Goal: Transaction & Acquisition: Obtain resource

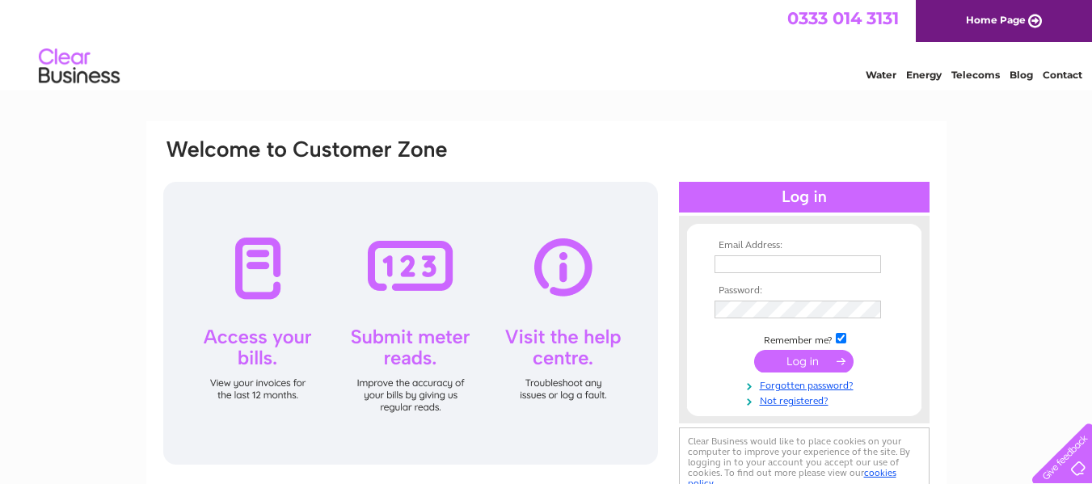
type input "hunsletcarrclub@gmail.com"
click at [797, 358] on input "submit" at bounding box center [803, 361] width 99 height 23
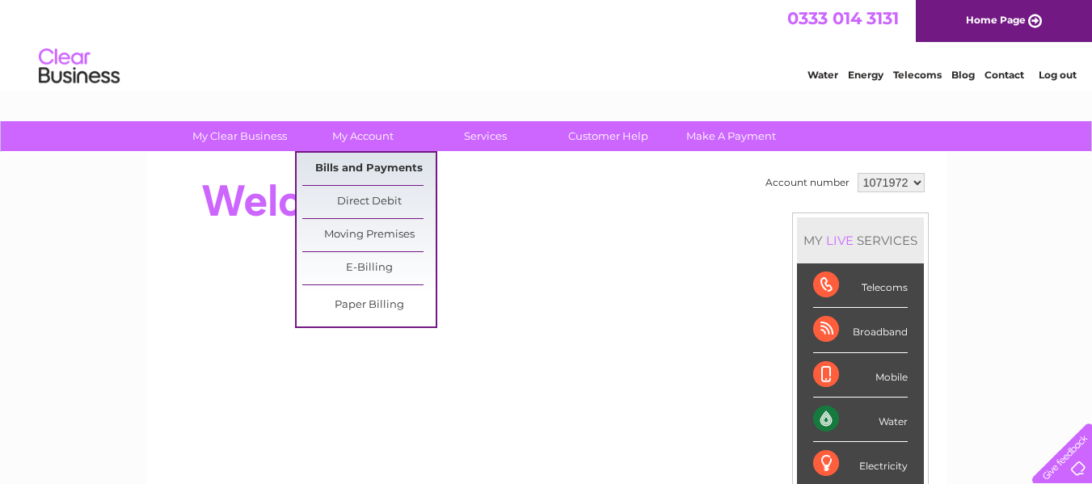
click at [381, 171] on link "Bills and Payments" at bounding box center [368, 169] width 133 height 32
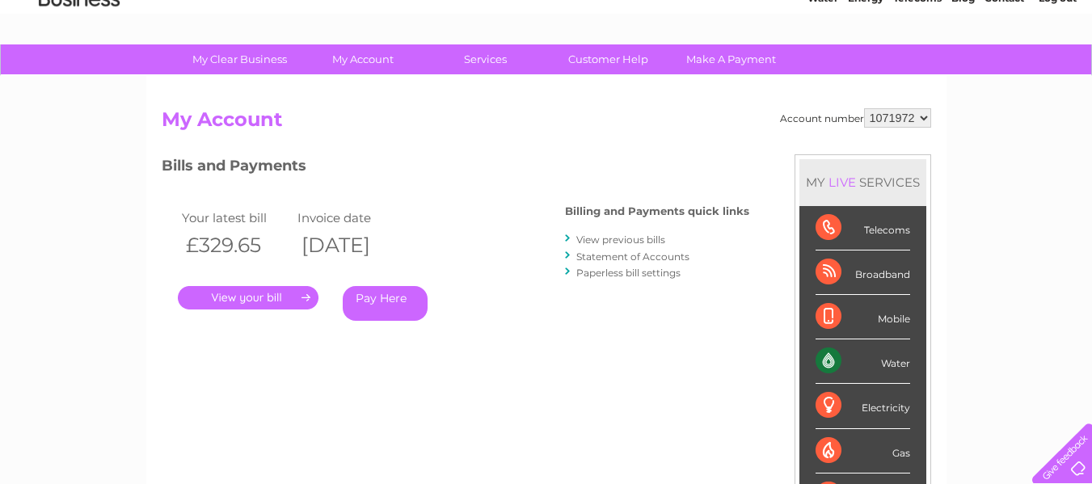
scroll to position [81, 0]
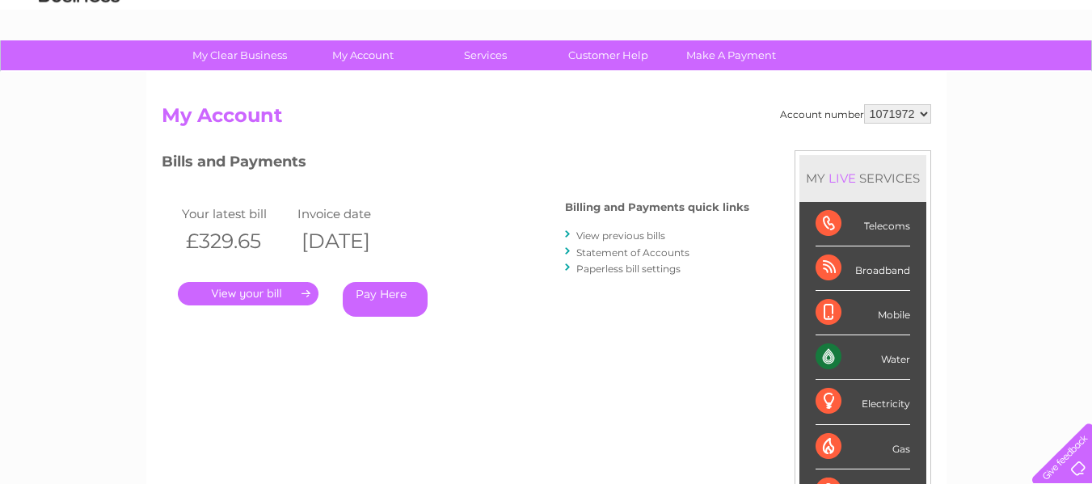
click at [619, 238] on link "View previous bills" at bounding box center [620, 235] width 89 height 12
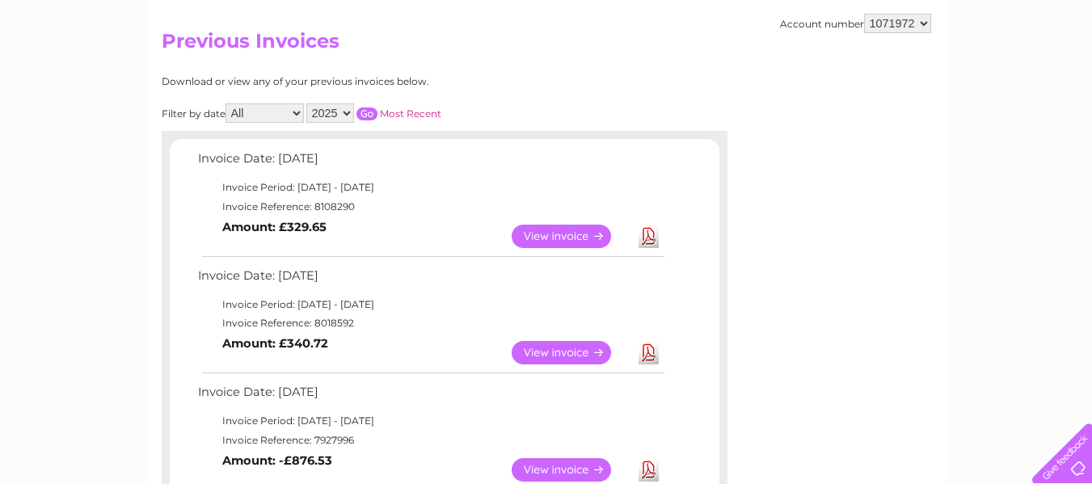
scroll to position [162, 0]
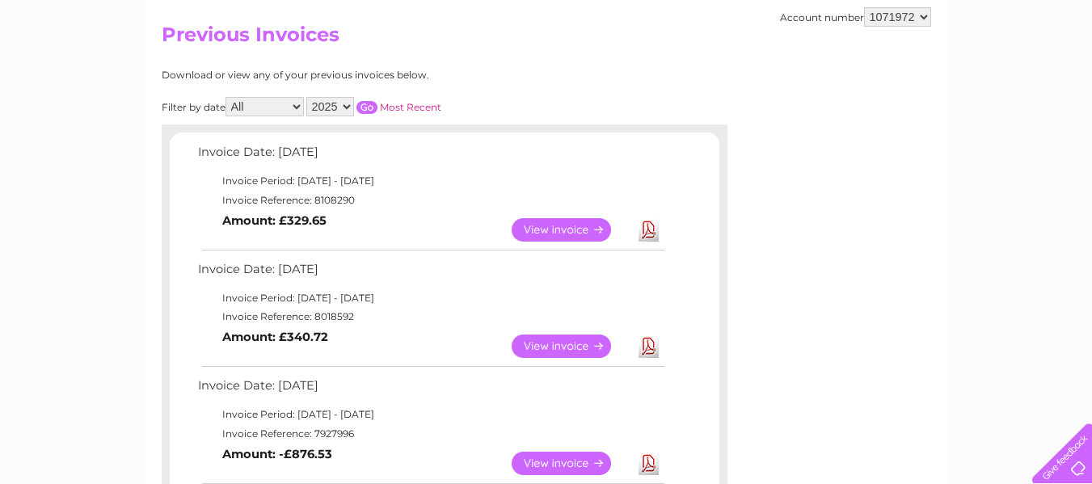
click at [645, 350] on link "Download" at bounding box center [648, 345] width 20 height 23
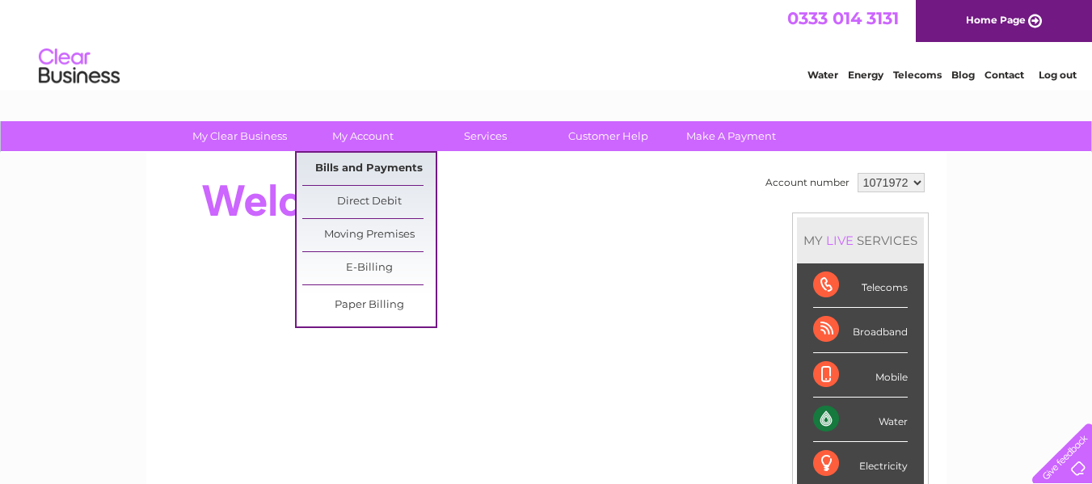
click at [359, 166] on link "Bills and Payments" at bounding box center [368, 169] width 133 height 32
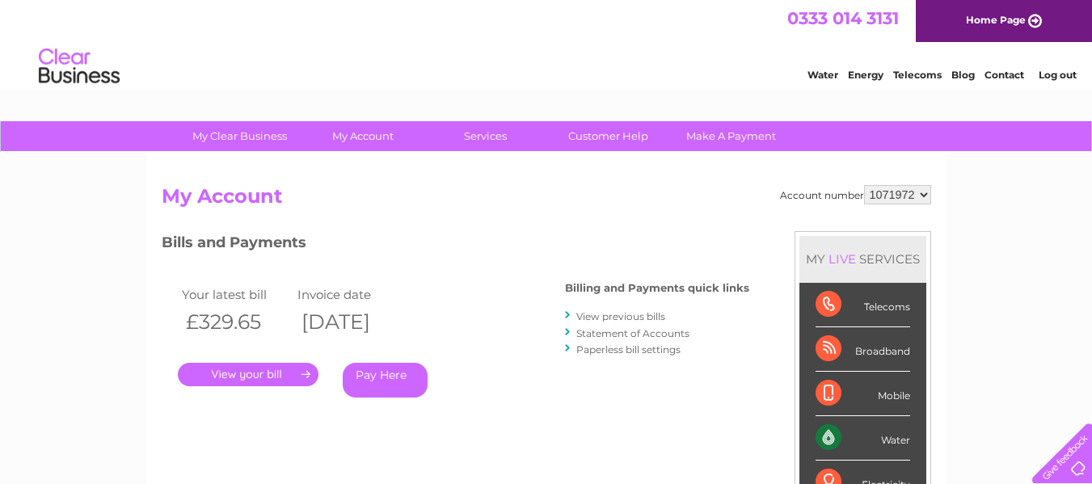
click at [284, 377] on link "." at bounding box center [248, 374] width 141 height 23
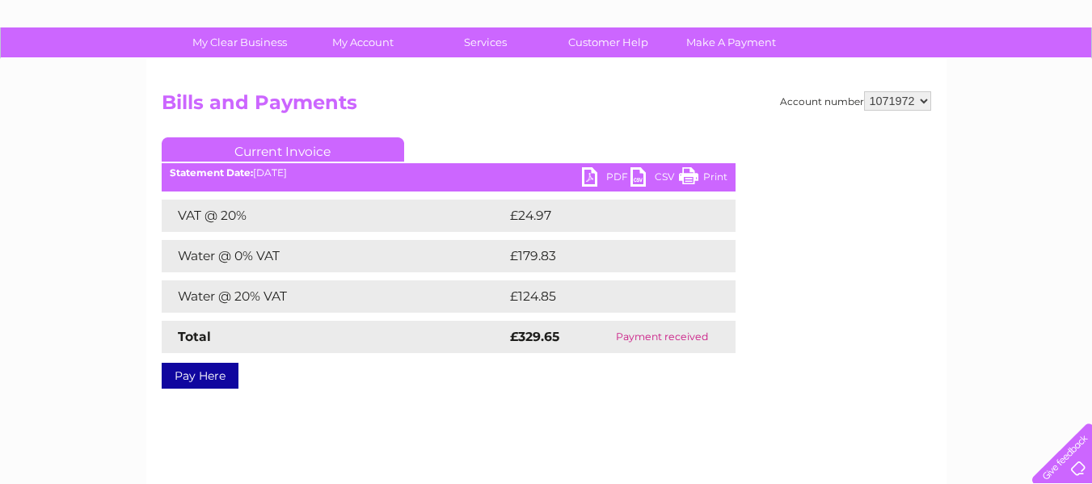
scroll to position [81, 0]
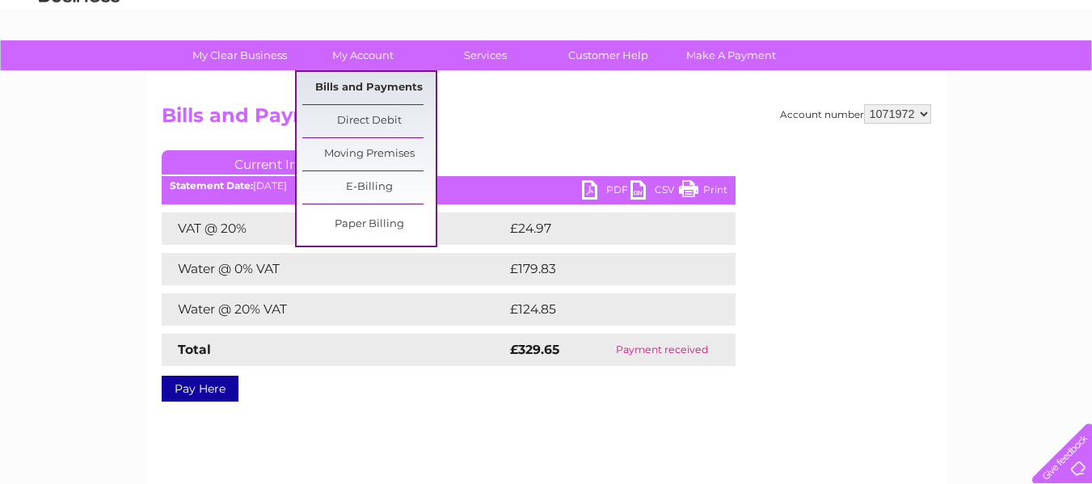
click at [363, 79] on link "Bills and Payments" at bounding box center [368, 88] width 133 height 32
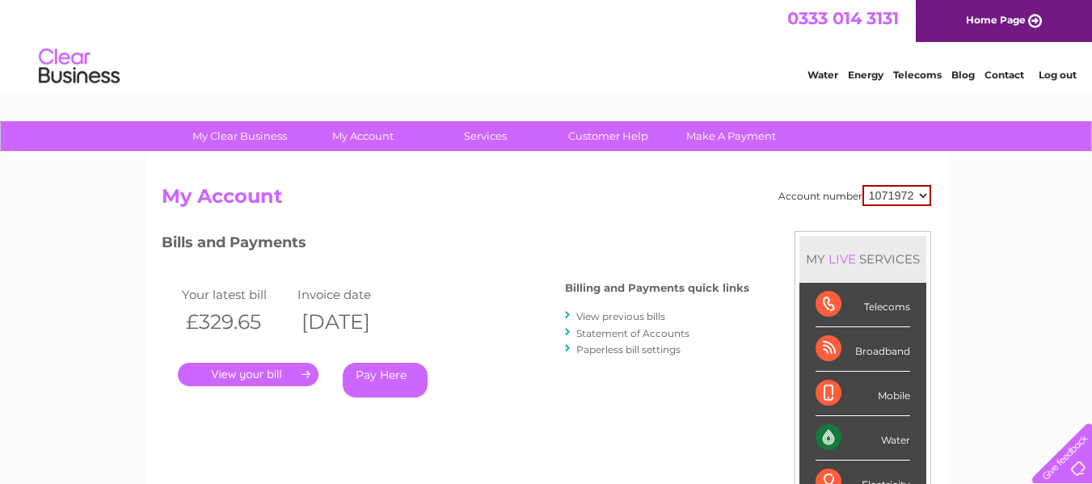
click at [616, 315] on link "View previous bills" at bounding box center [620, 316] width 89 height 12
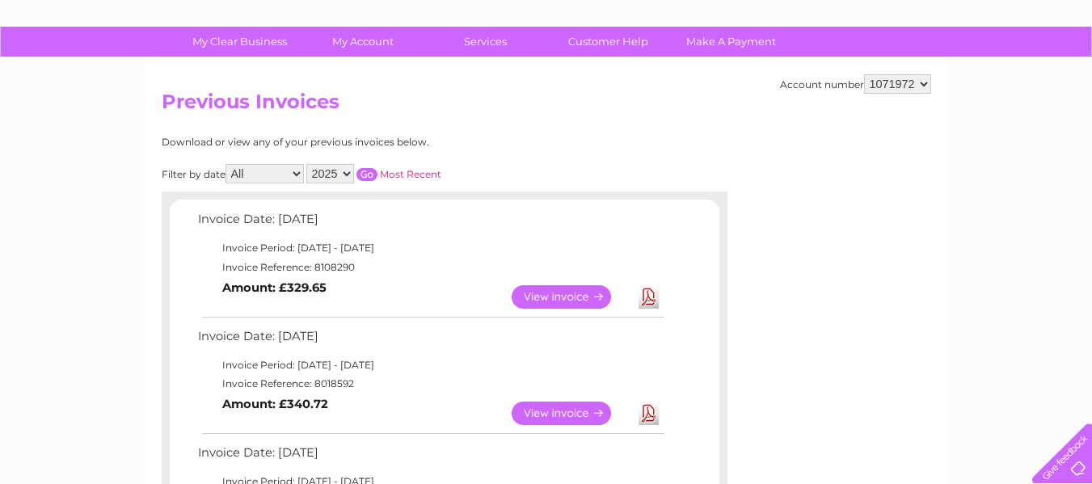
scroll to position [242, 0]
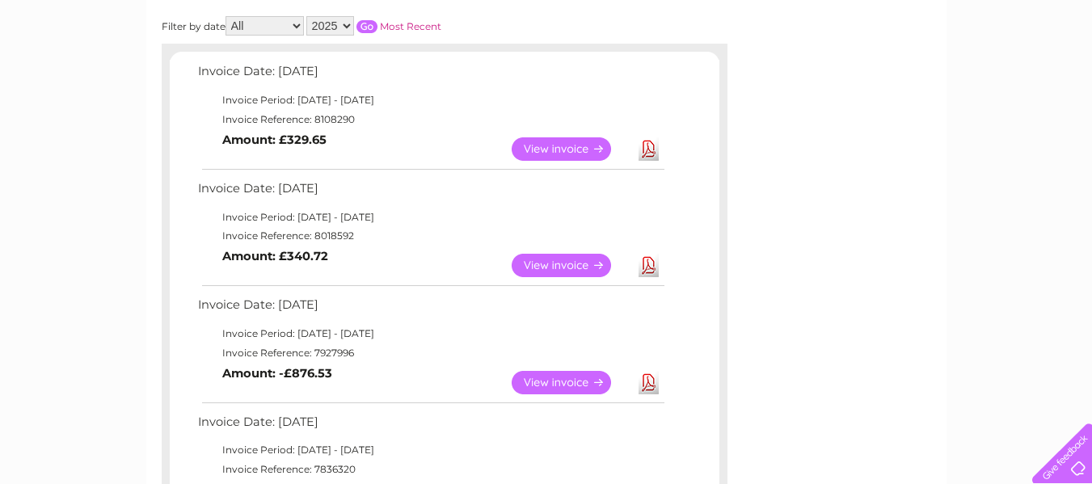
click at [634, 378] on td "Download" at bounding box center [648, 383] width 28 height 32
click at [646, 382] on link "Download" at bounding box center [648, 382] width 20 height 23
click at [650, 271] on link "Download" at bounding box center [648, 265] width 20 height 23
click at [649, 151] on link "Download" at bounding box center [648, 148] width 20 height 23
click at [656, 260] on link "Download" at bounding box center [648, 265] width 20 height 23
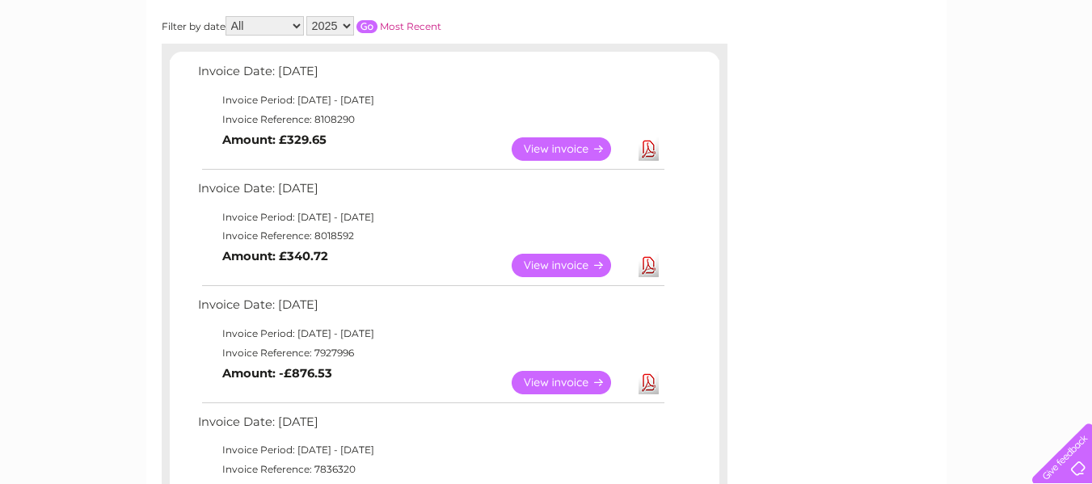
click at [646, 145] on link "Download" at bounding box center [648, 148] width 20 height 23
